Goal: Communication & Community: Answer question/provide support

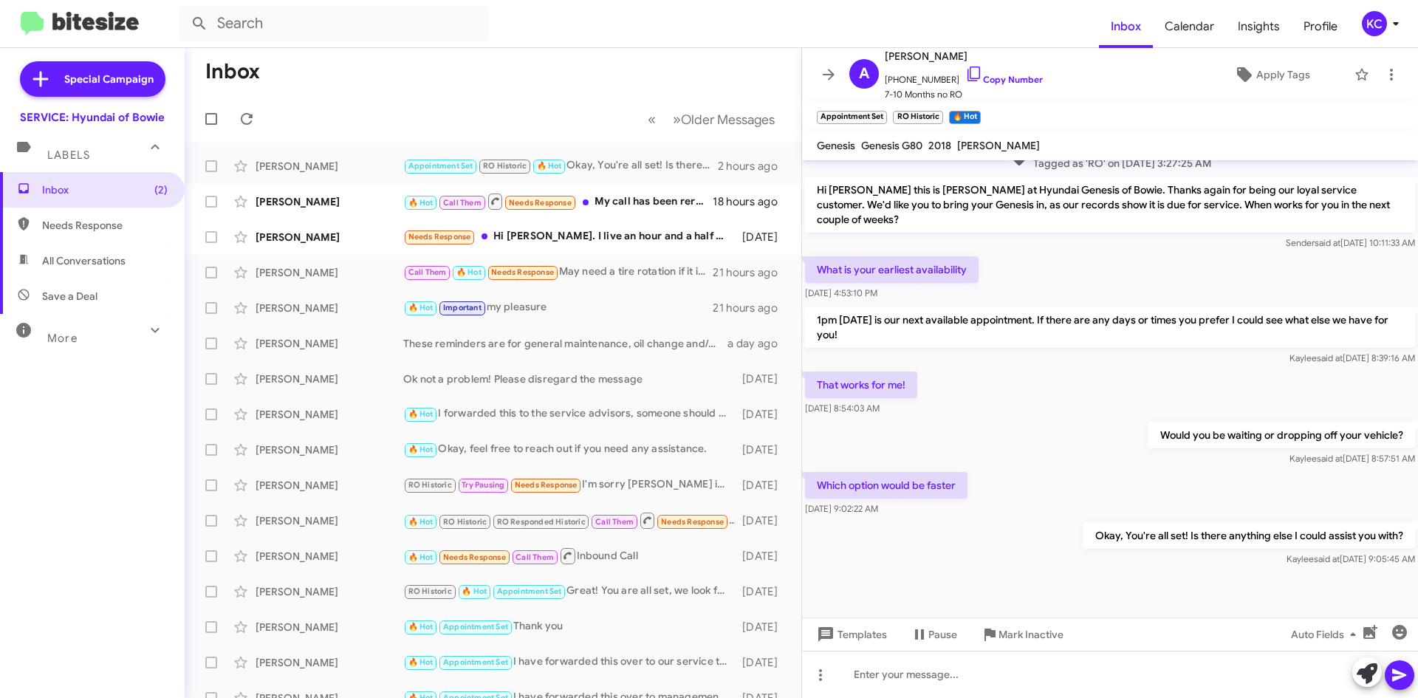
scroll to position [346, 0]
click at [245, 116] on icon at bounding box center [247, 119] width 18 height 18
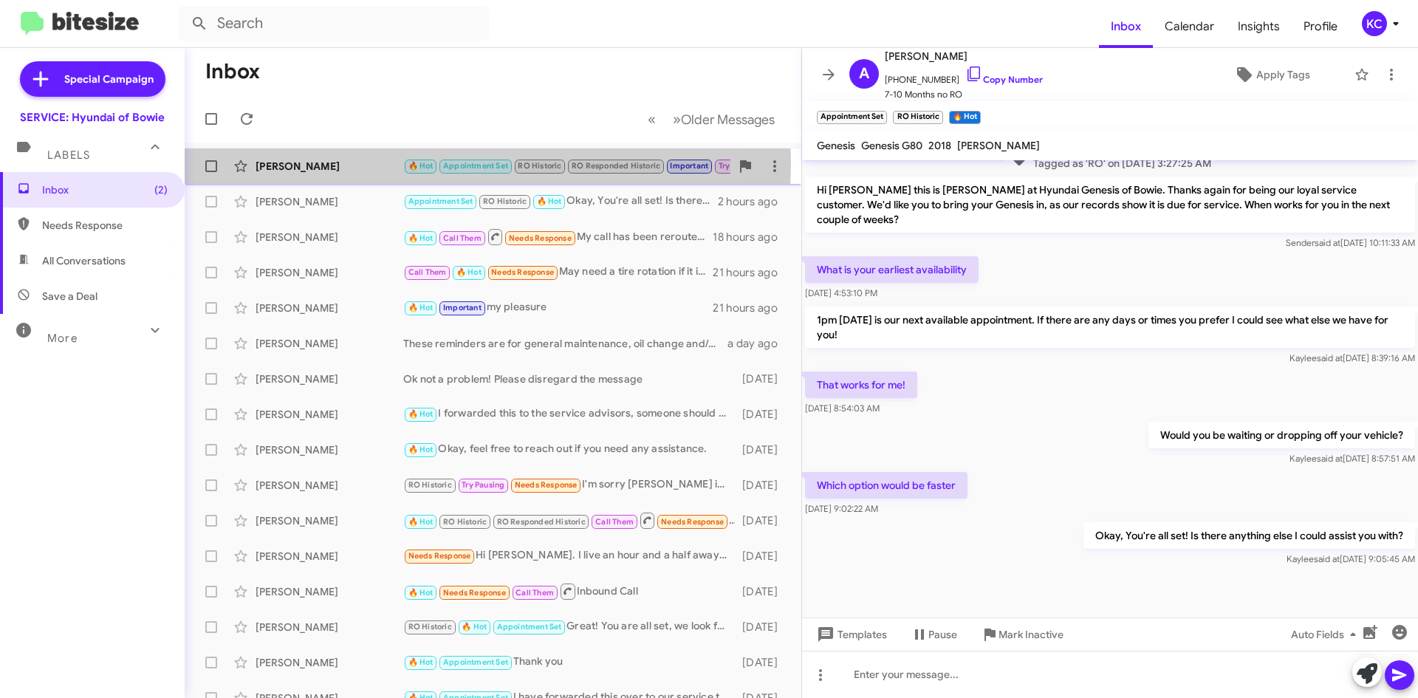
click at [297, 162] on div "[PERSON_NAME]" at bounding box center [330, 166] width 148 height 15
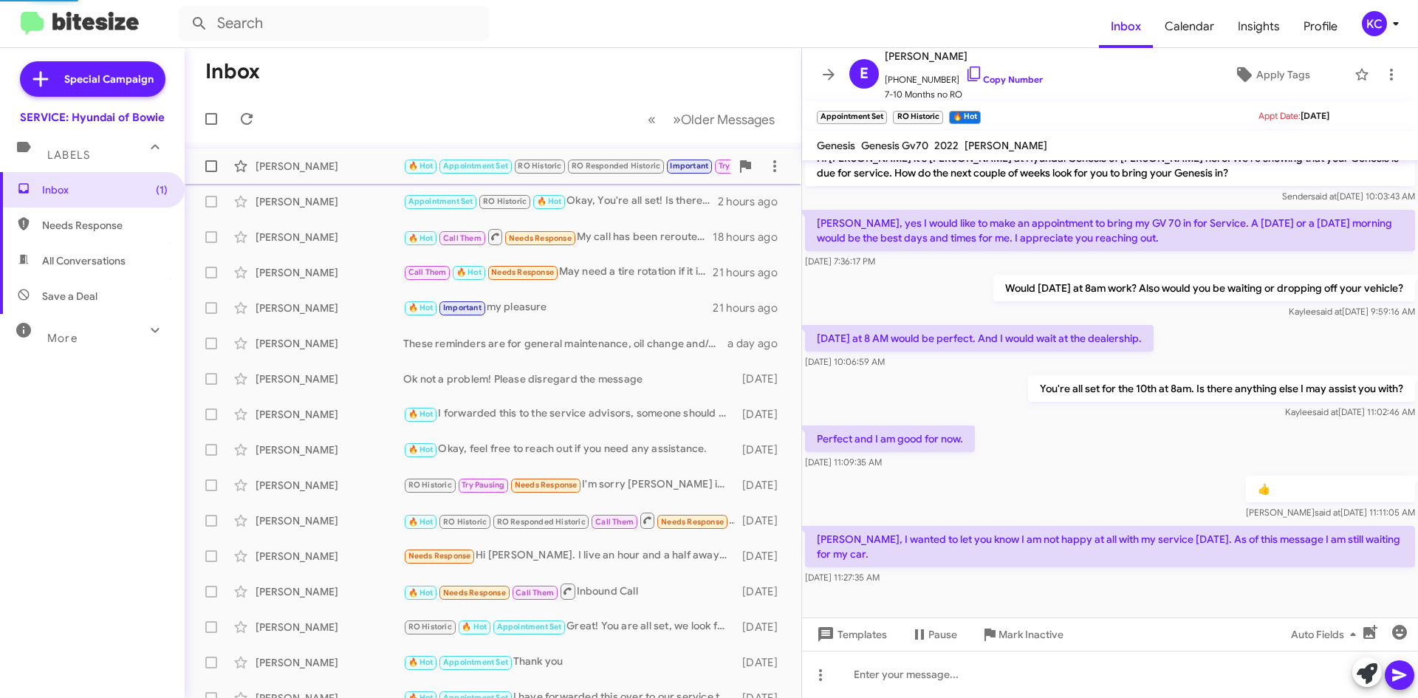
scroll to position [357, 0]
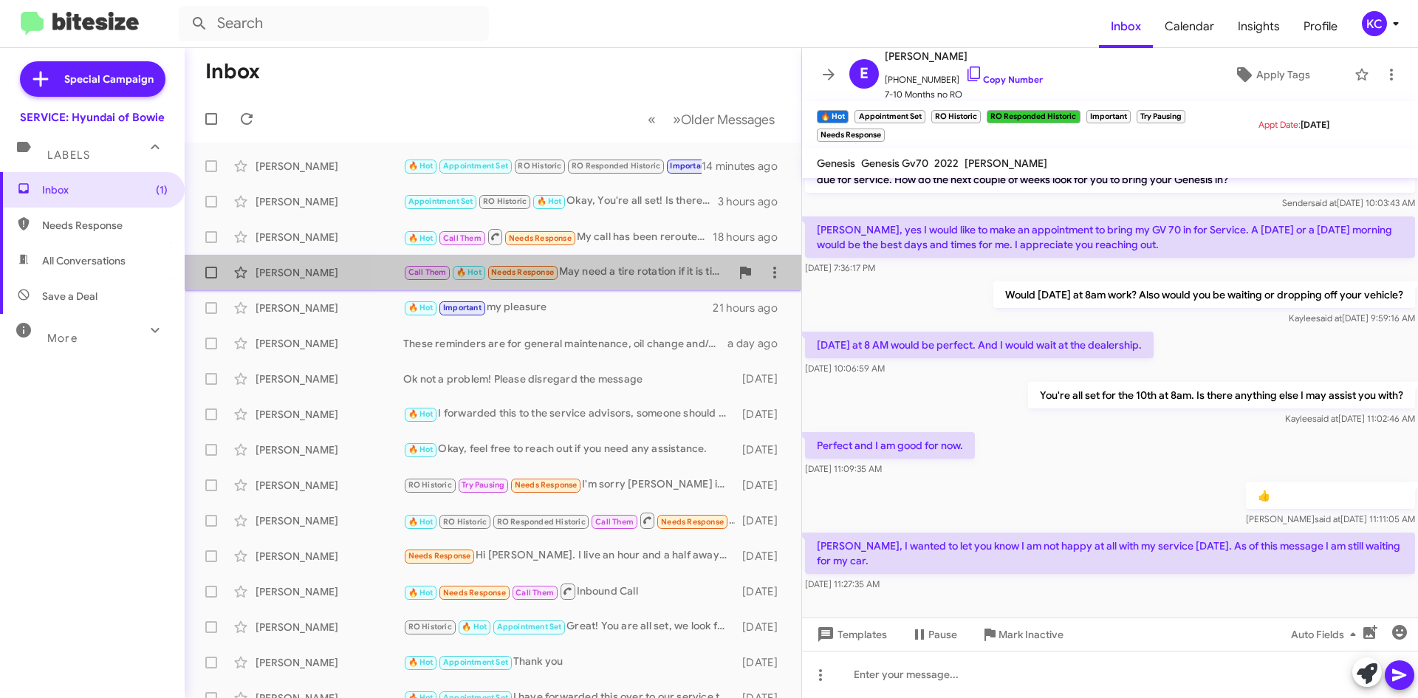
click at [635, 265] on div "Call Them 🔥 Hot Needs Response May need a tire rotation if it is time. Also wou…" at bounding box center [566, 272] width 327 height 17
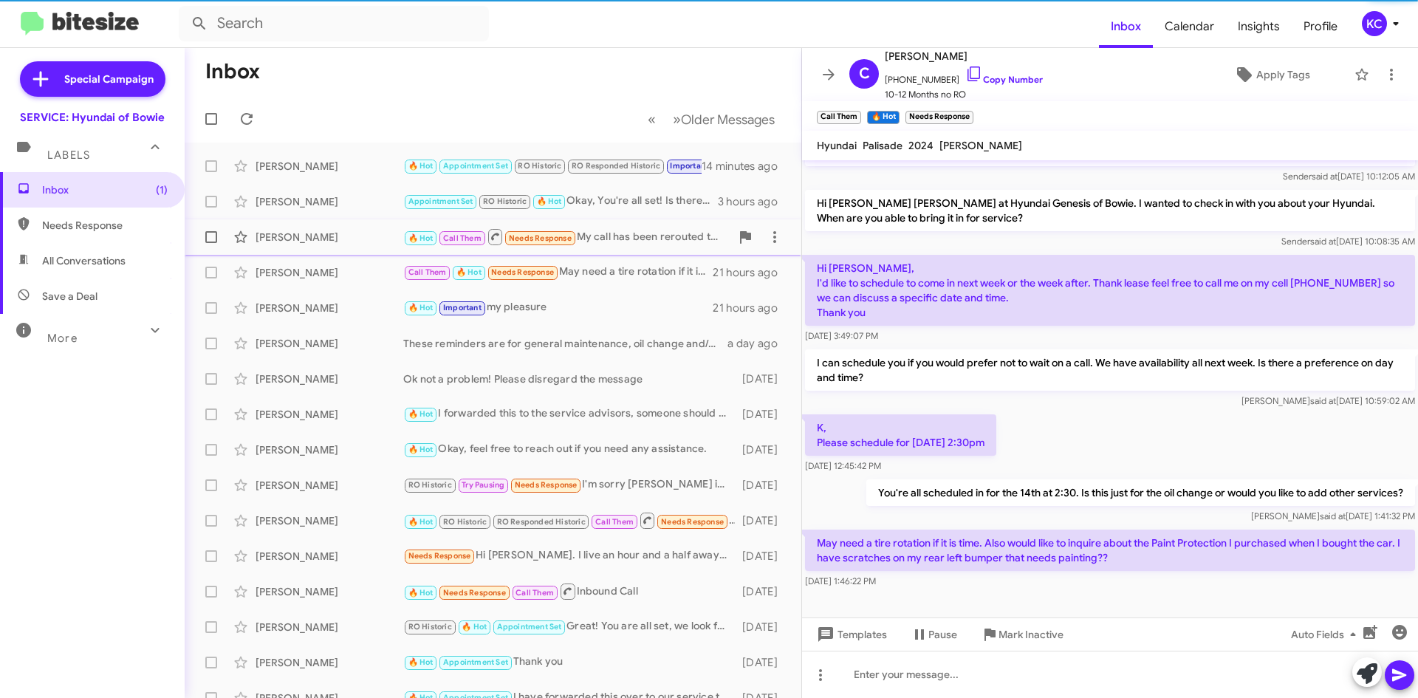
scroll to position [68, 0]
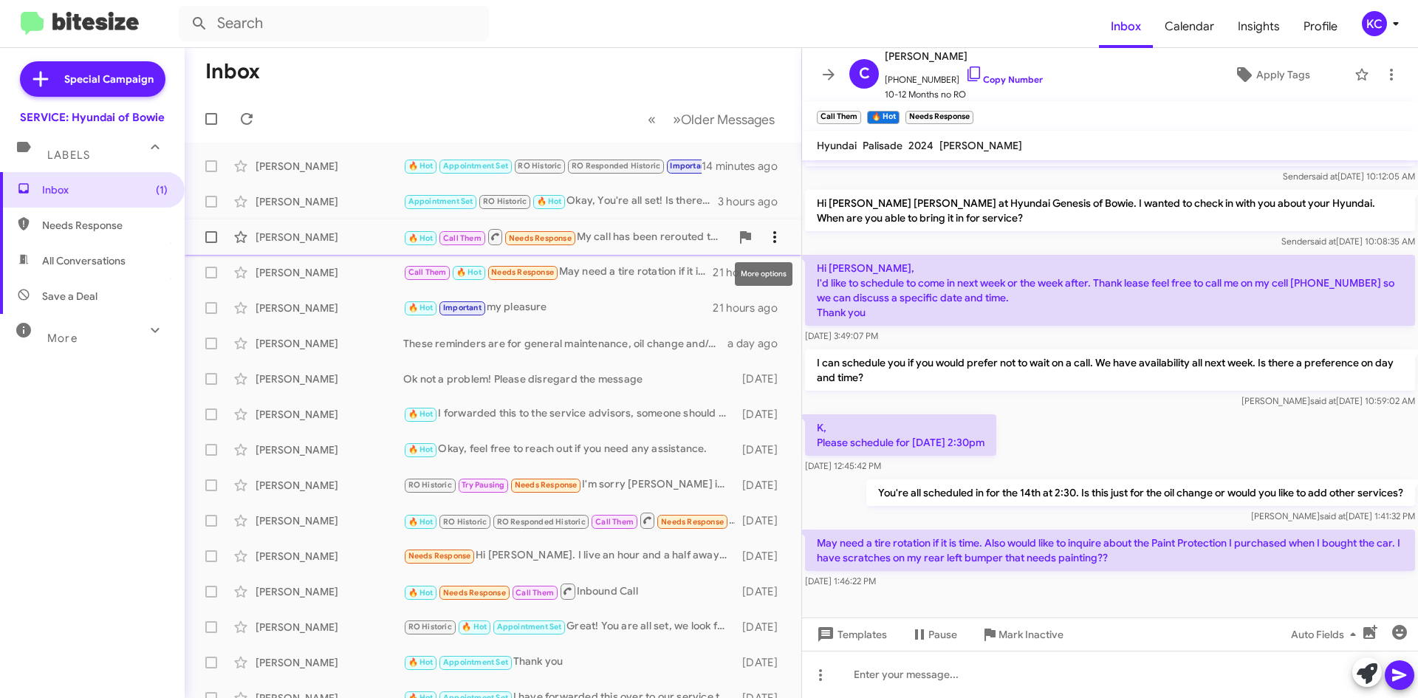
click at [703, 240] on icon at bounding box center [775, 237] width 18 height 18
click at [690, 273] on span "Mark as unread" at bounding box center [652, 275] width 75 height 35
click at [703, 271] on icon at bounding box center [775, 273] width 18 height 18
click at [689, 314] on span "Mark as unread" at bounding box center [652, 310] width 75 height 35
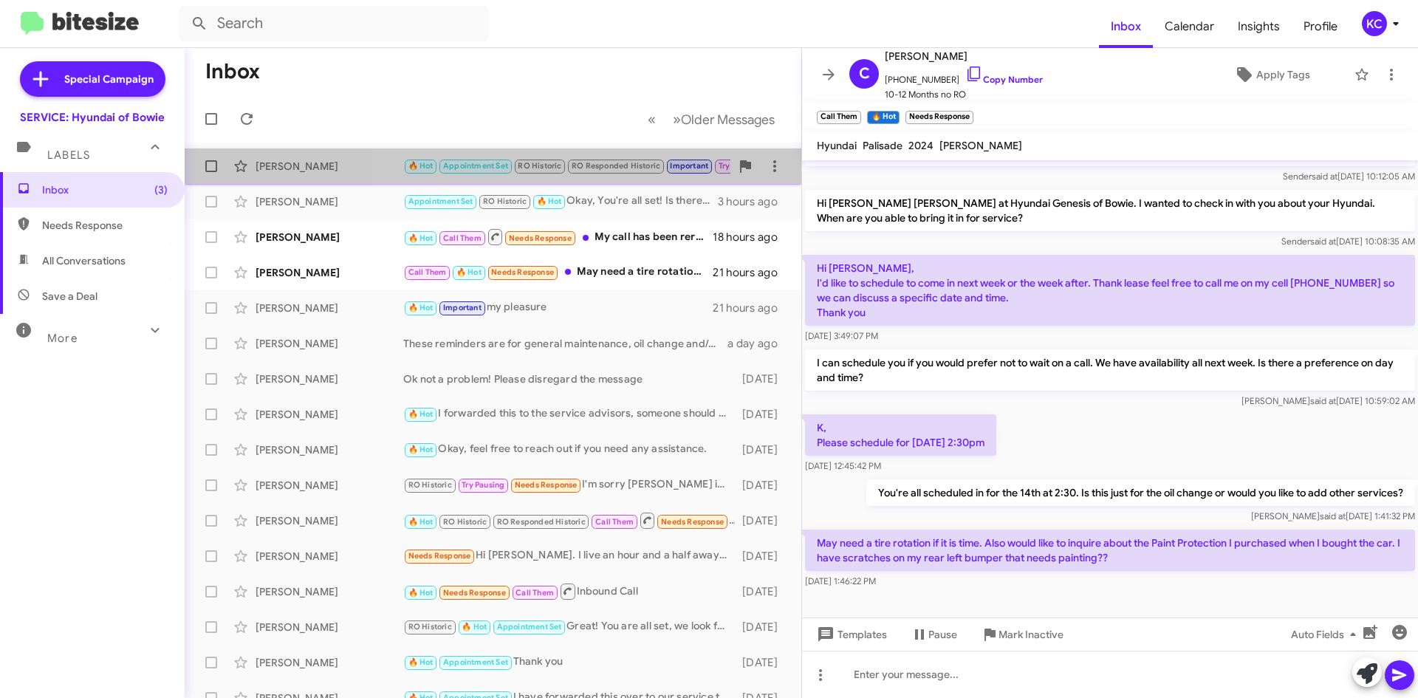
click at [599, 164] on span "RO Responded Historic" at bounding box center [616, 166] width 89 height 10
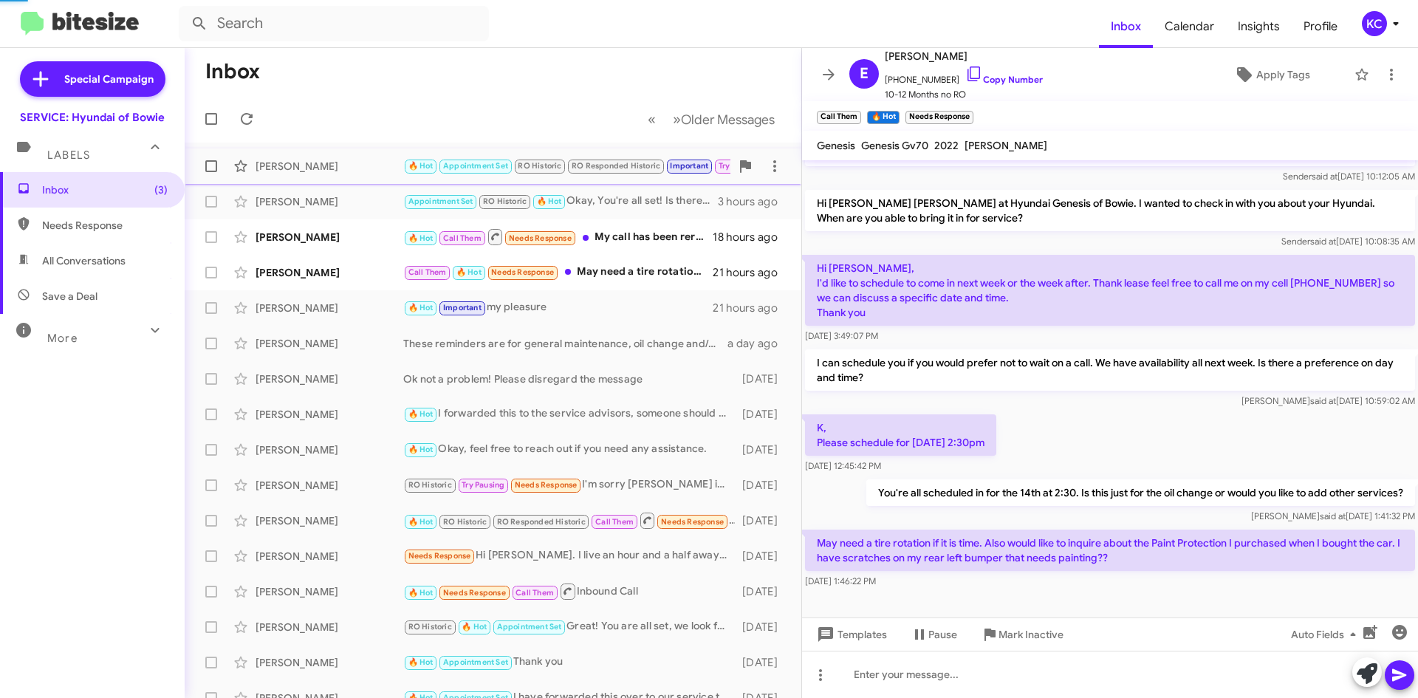
scroll to position [357, 0]
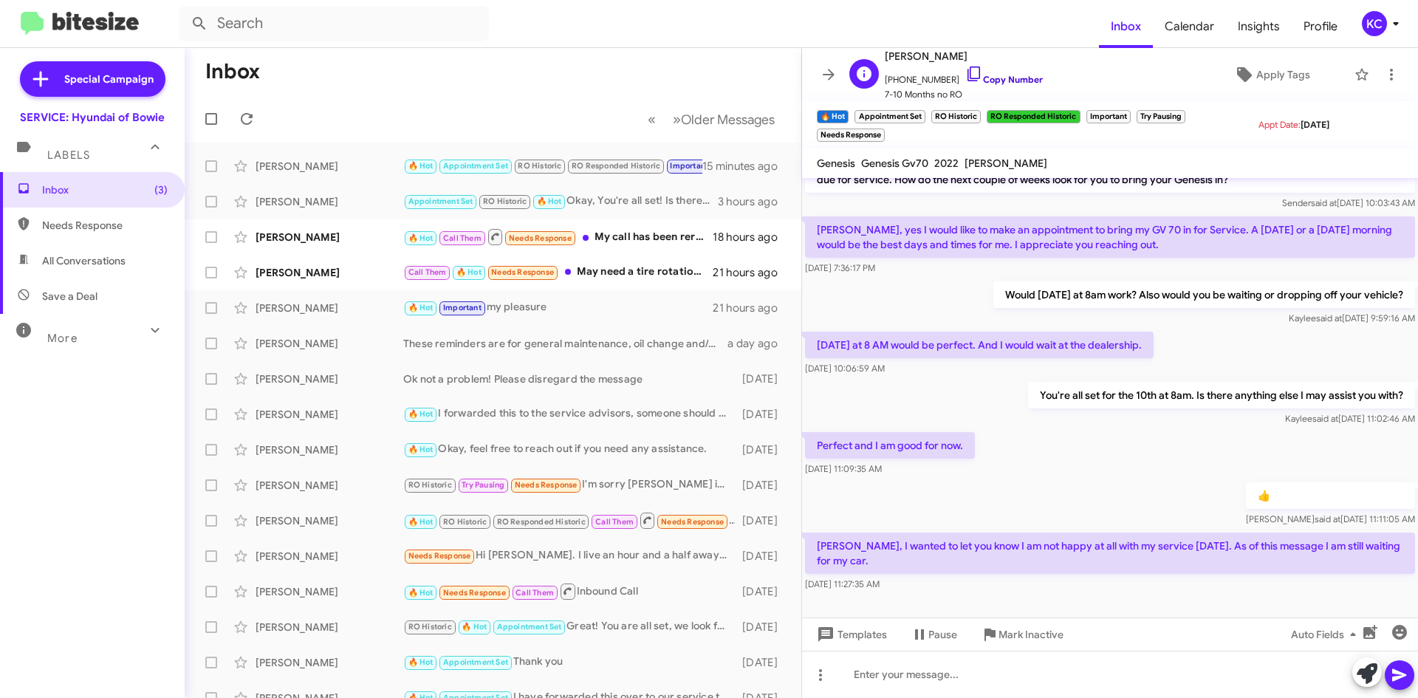
click at [703, 74] on icon at bounding box center [974, 73] width 13 height 15
click at [255, 115] on icon at bounding box center [247, 119] width 18 height 18
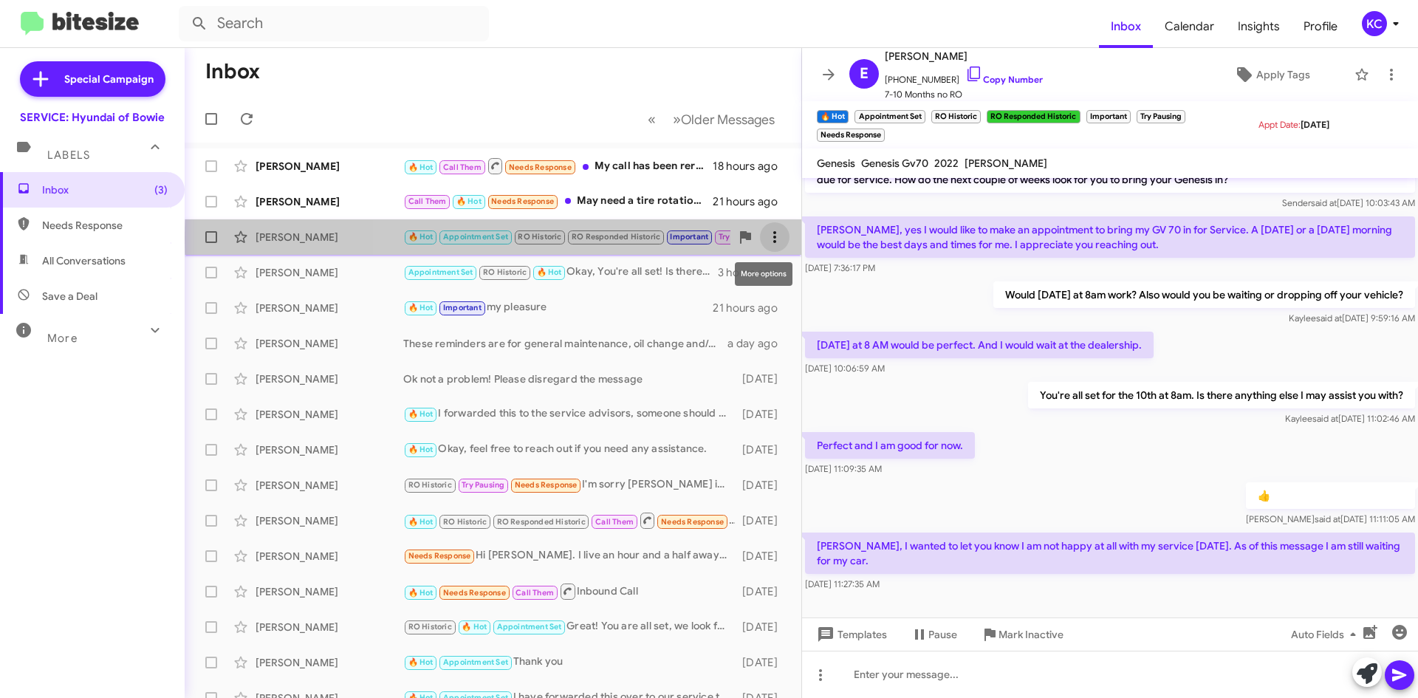
click at [703, 239] on icon at bounding box center [775, 237] width 18 height 18
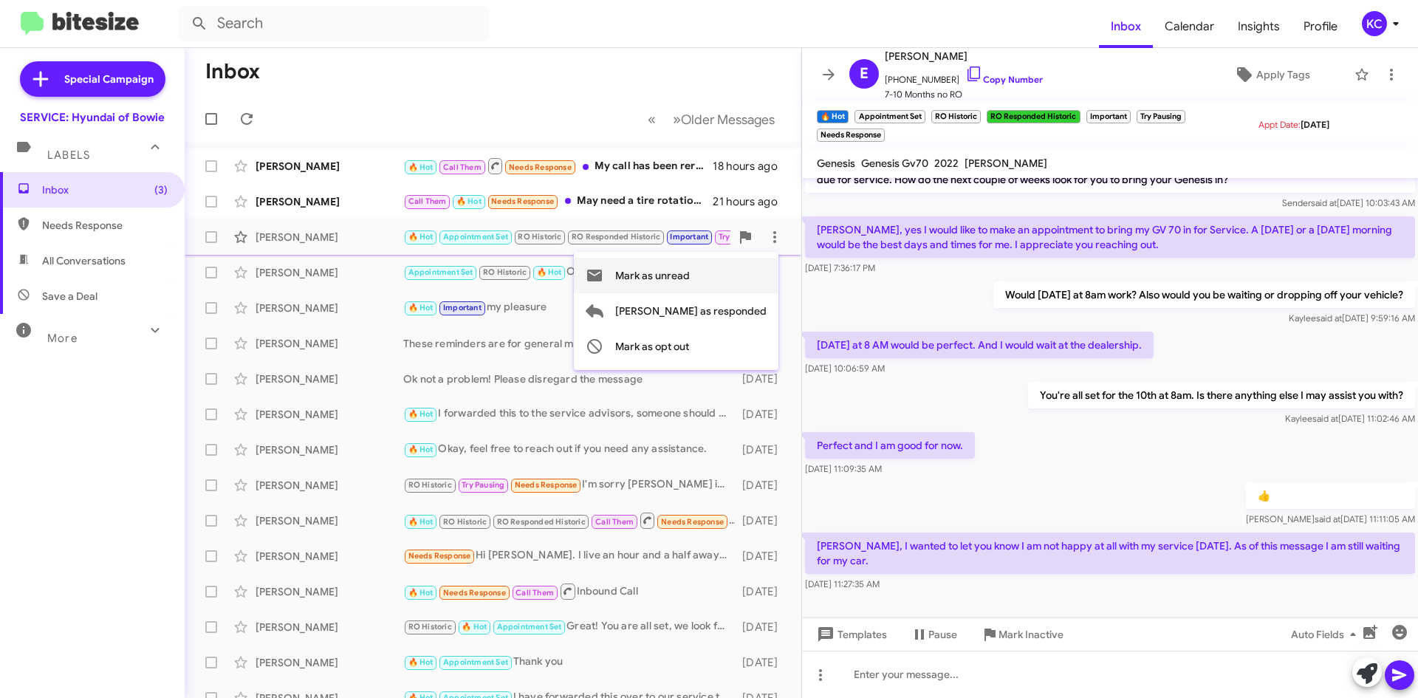
click at [690, 270] on span "Mark as unread" at bounding box center [652, 275] width 75 height 35
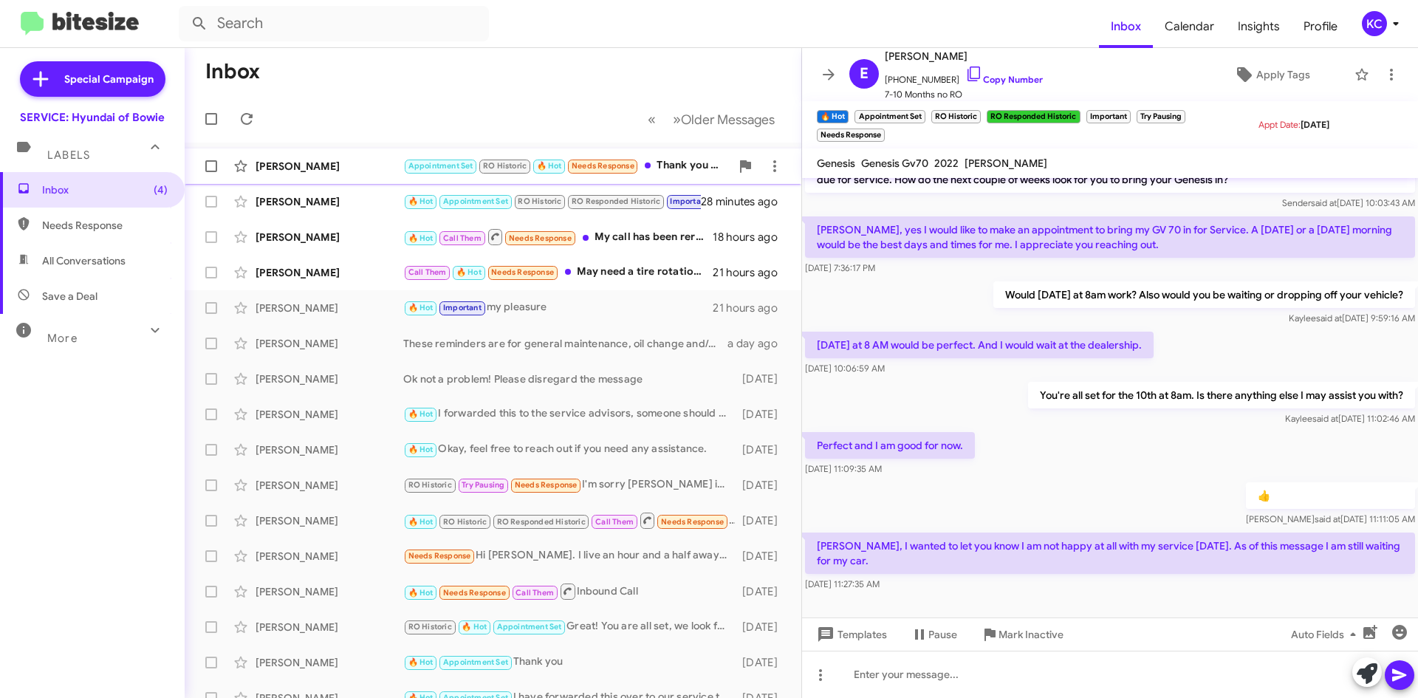
click at [352, 165] on div "[PERSON_NAME]" at bounding box center [330, 166] width 148 height 15
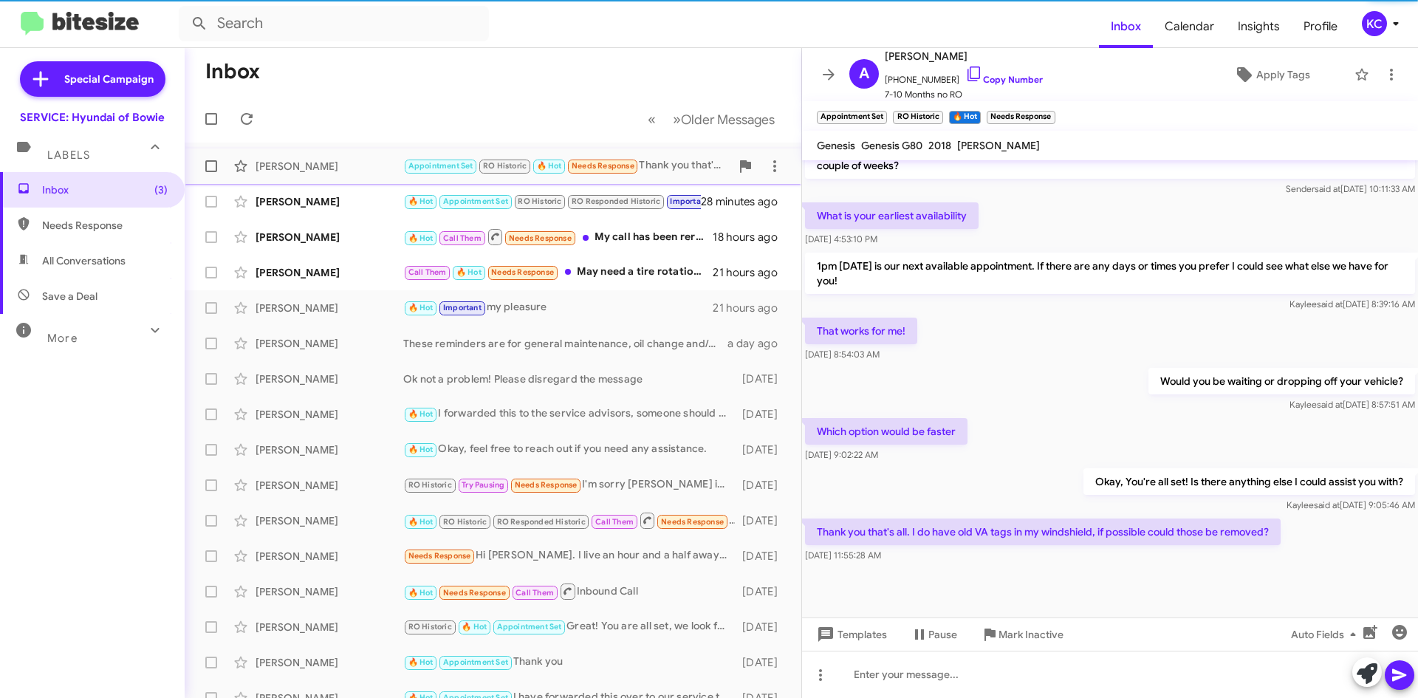
scroll to position [400, 0]
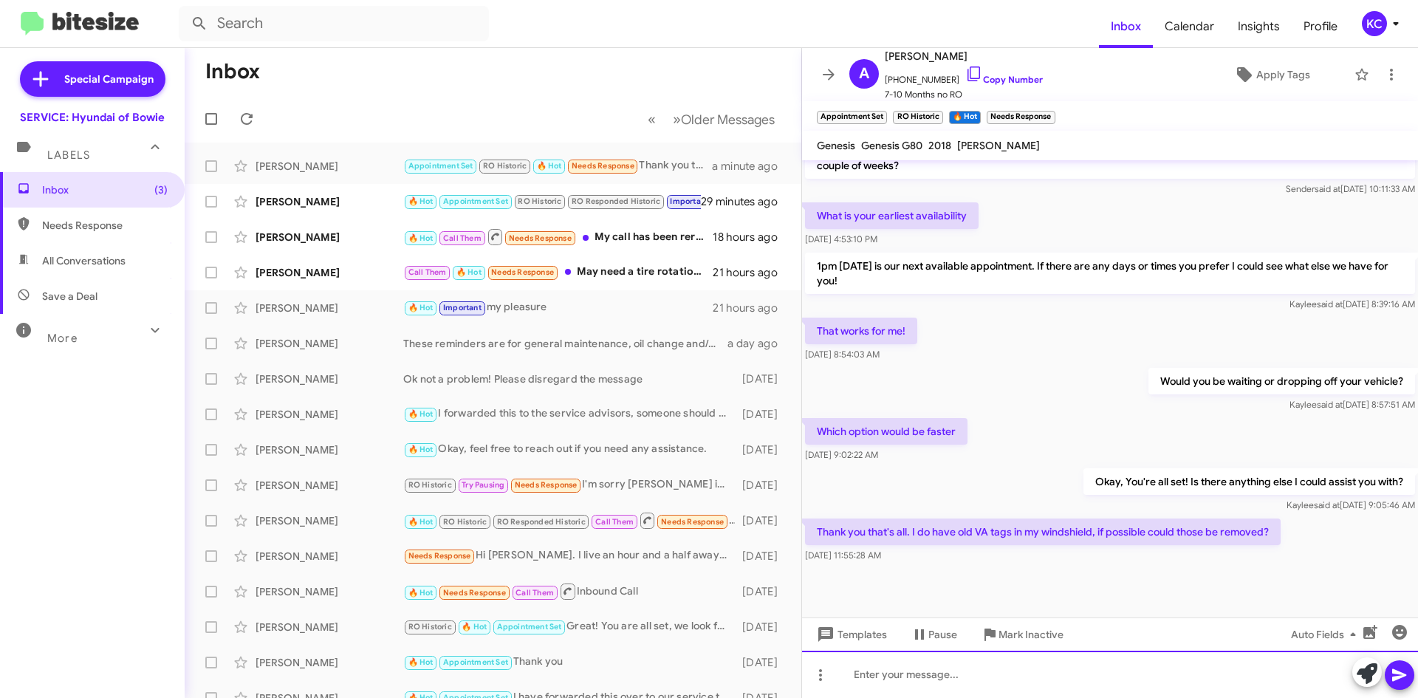
click at [703, 668] on div at bounding box center [1110, 674] width 616 height 47
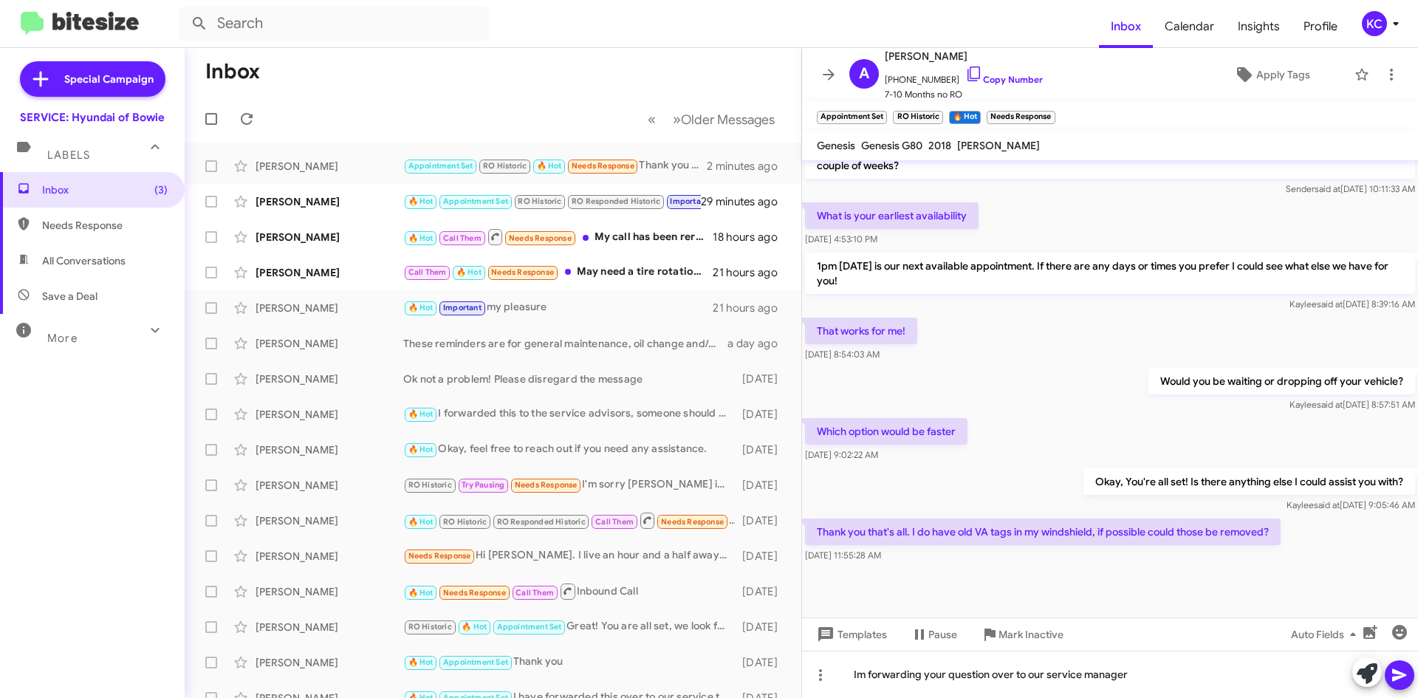
drag, startPoint x: 863, startPoint y: 676, endPoint x: 908, endPoint y: 314, distance: 364.8
click at [703, 314] on div "1pm [DATE] is our next available appointment. If there are any days or times yo…" at bounding box center [1110, 282] width 616 height 65
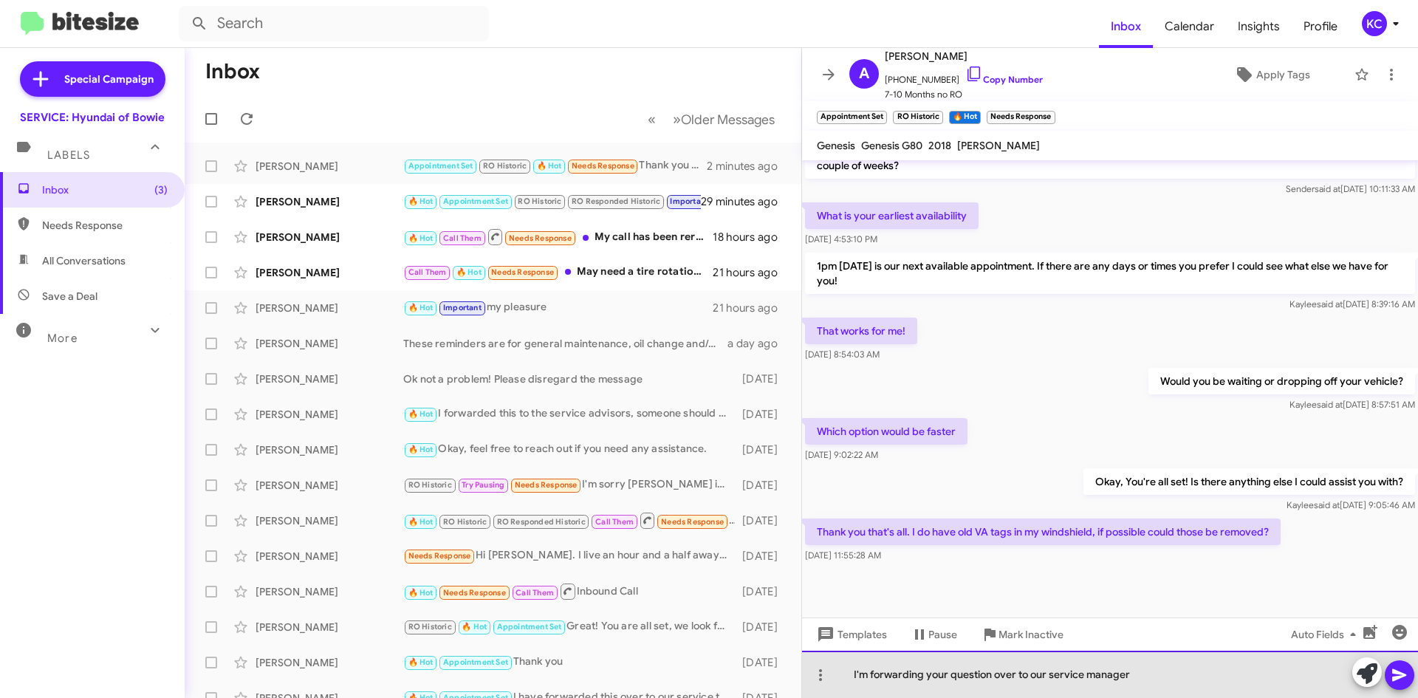
click at [703, 677] on div "I'm forwarding your question over to our service manager" at bounding box center [1110, 674] width 616 height 47
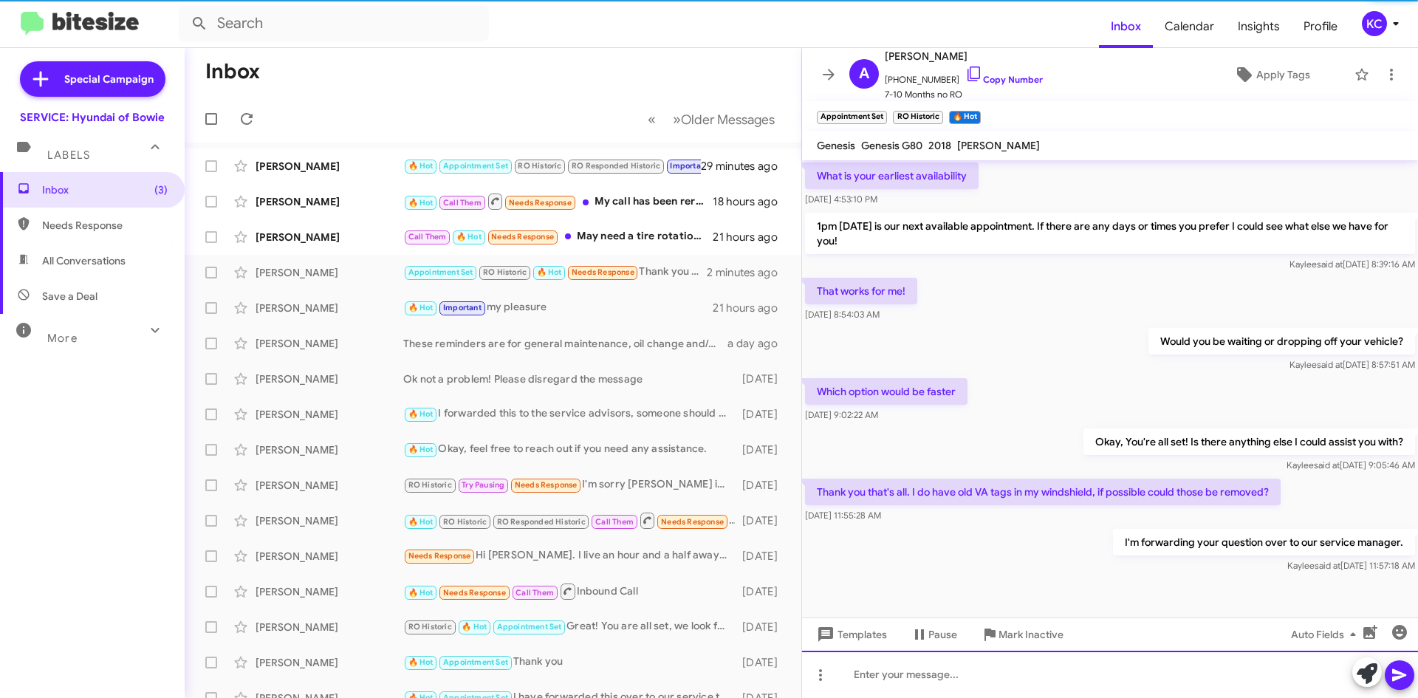
scroll to position [454, 0]
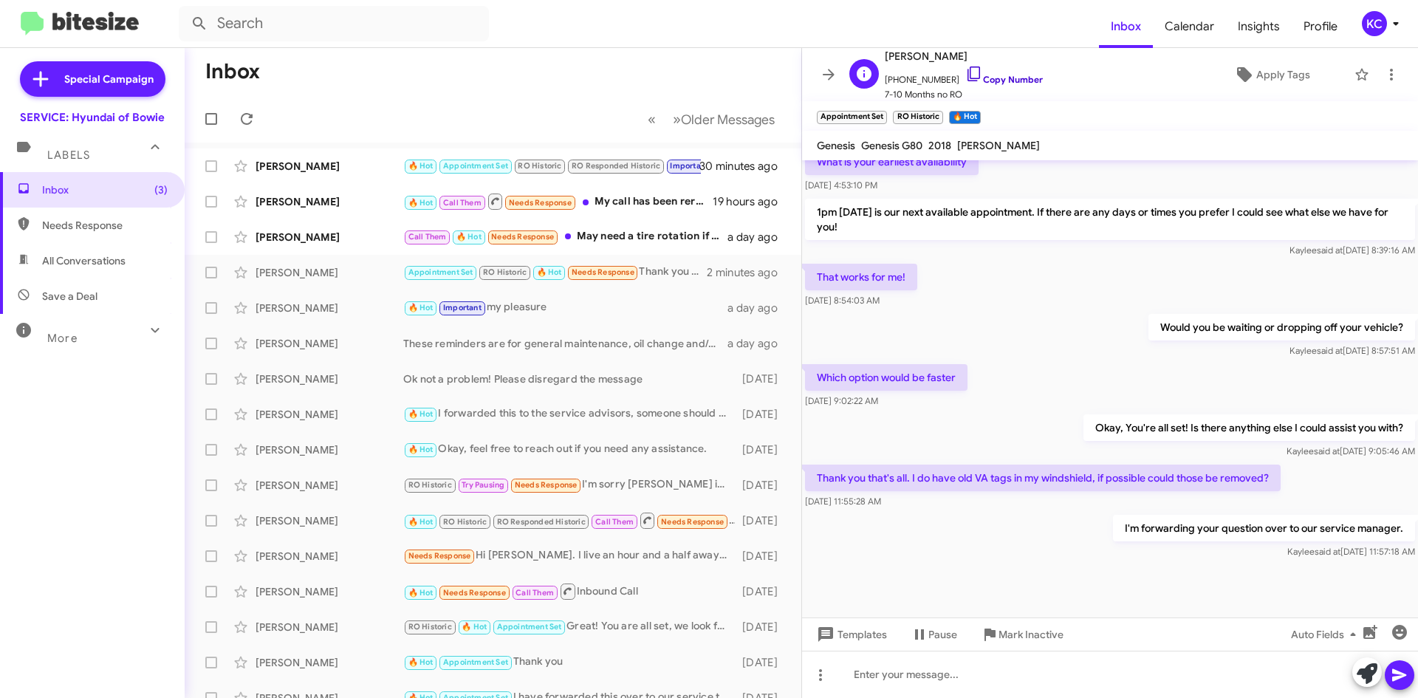
click at [703, 75] on icon at bounding box center [975, 74] width 18 height 18
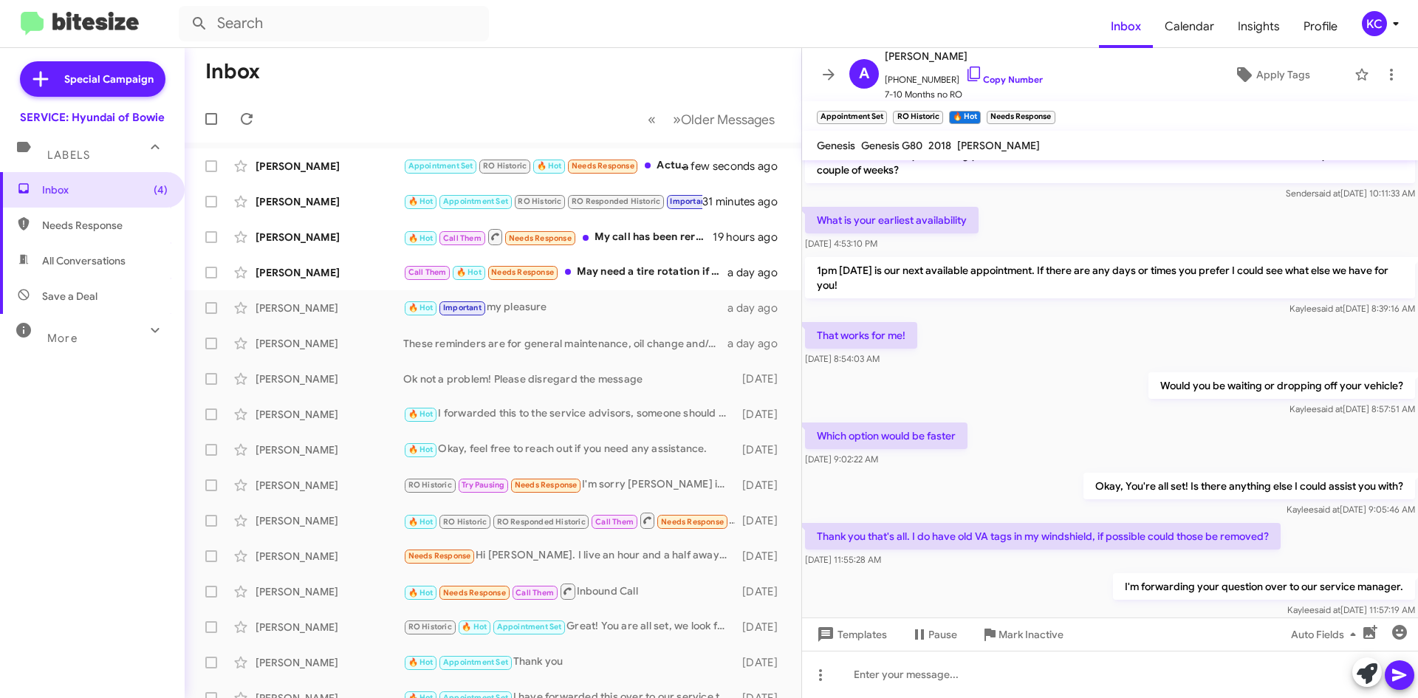
scroll to position [508, 0]
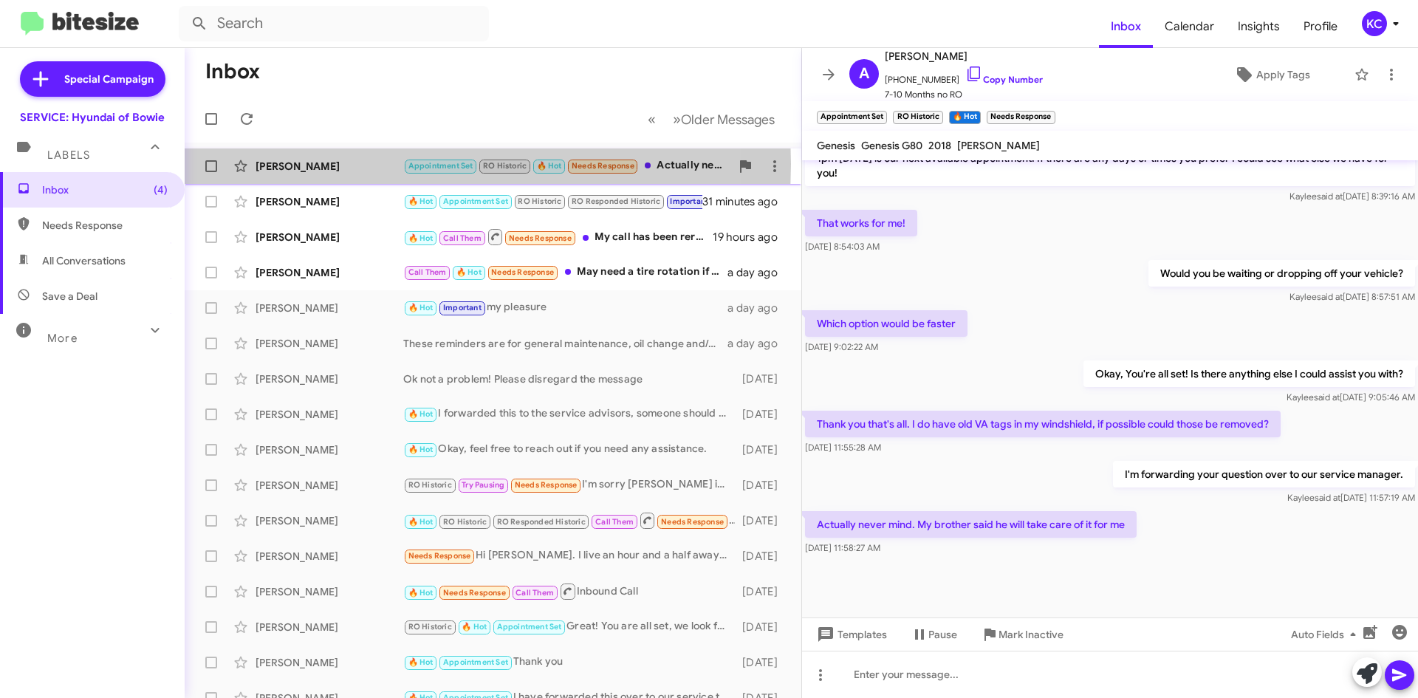
click at [297, 164] on div "[PERSON_NAME]" at bounding box center [330, 166] width 148 height 15
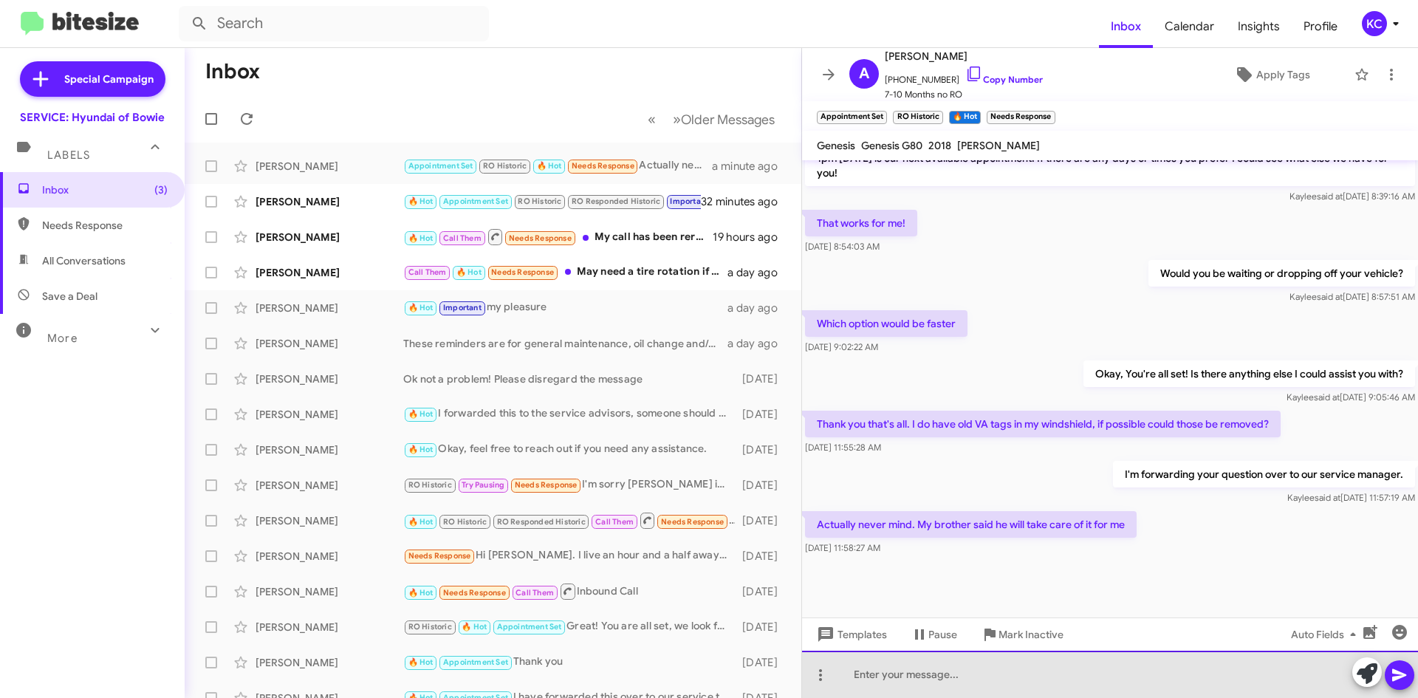
click at [703, 677] on div at bounding box center [1110, 674] width 616 height 47
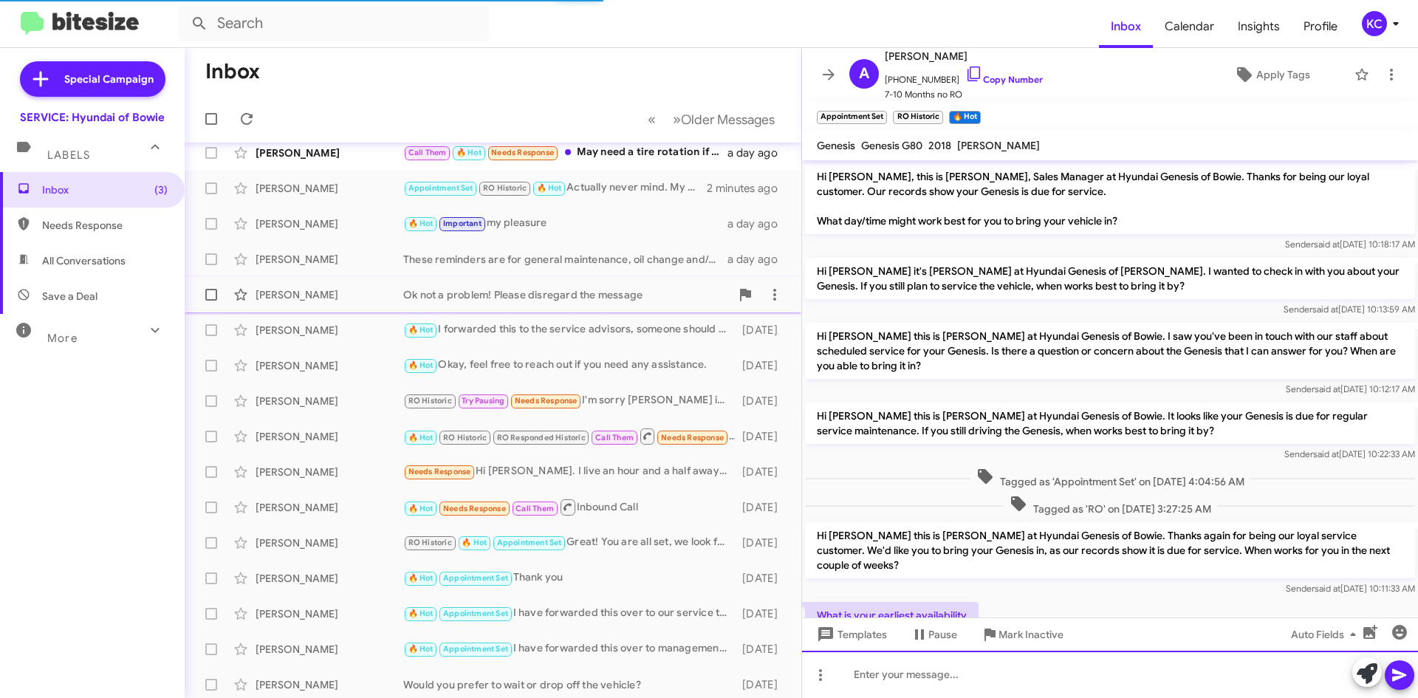
scroll to position [0, 0]
